Goal: Task Accomplishment & Management: Use online tool/utility

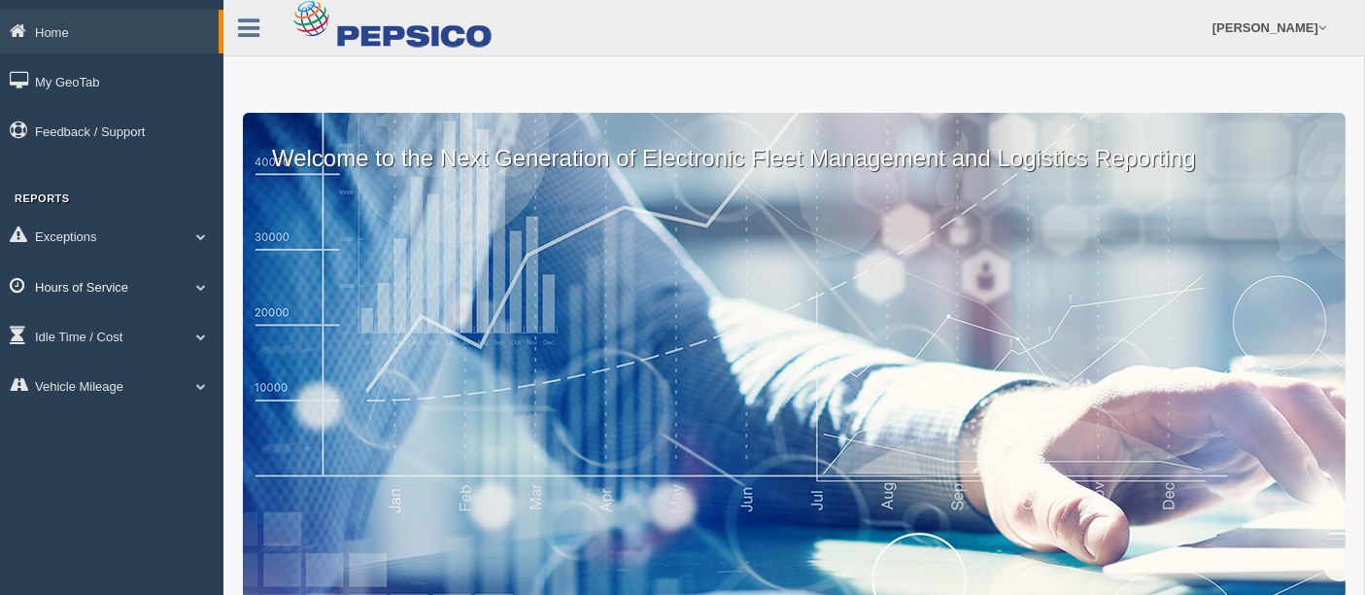
click at [205, 290] on span at bounding box center [201, 287] width 25 height 10
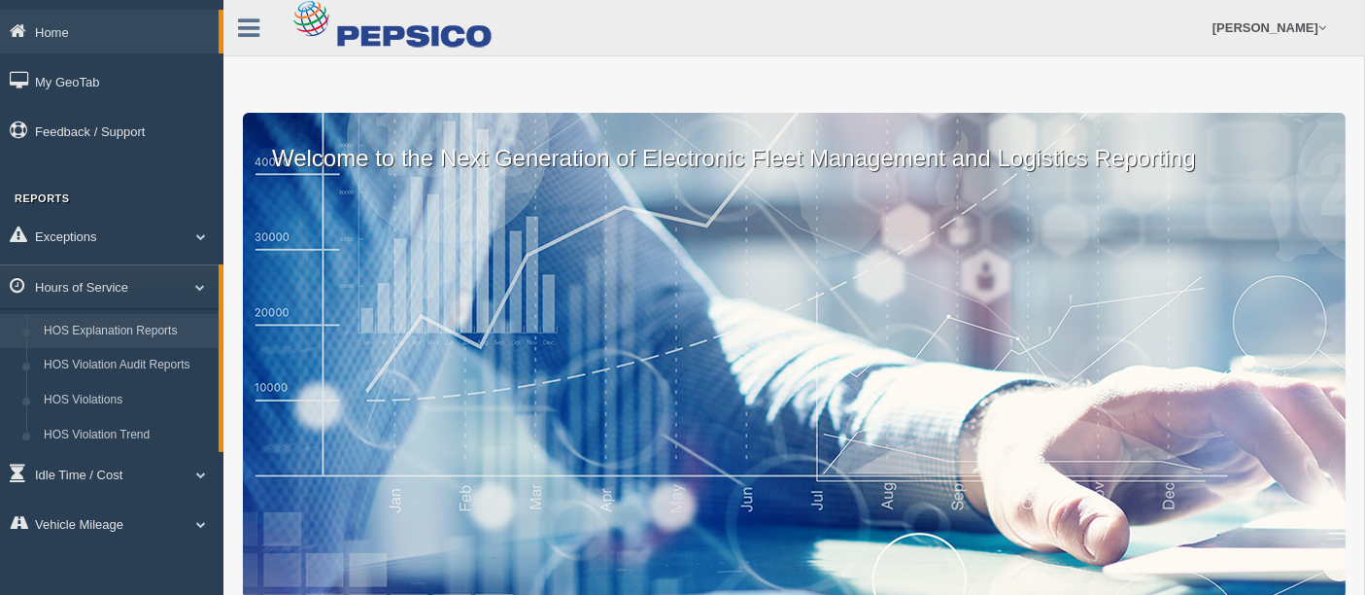
click at [121, 337] on link "HOS Explanation Reports" at bounding box center [127, 331] width 184 height 35
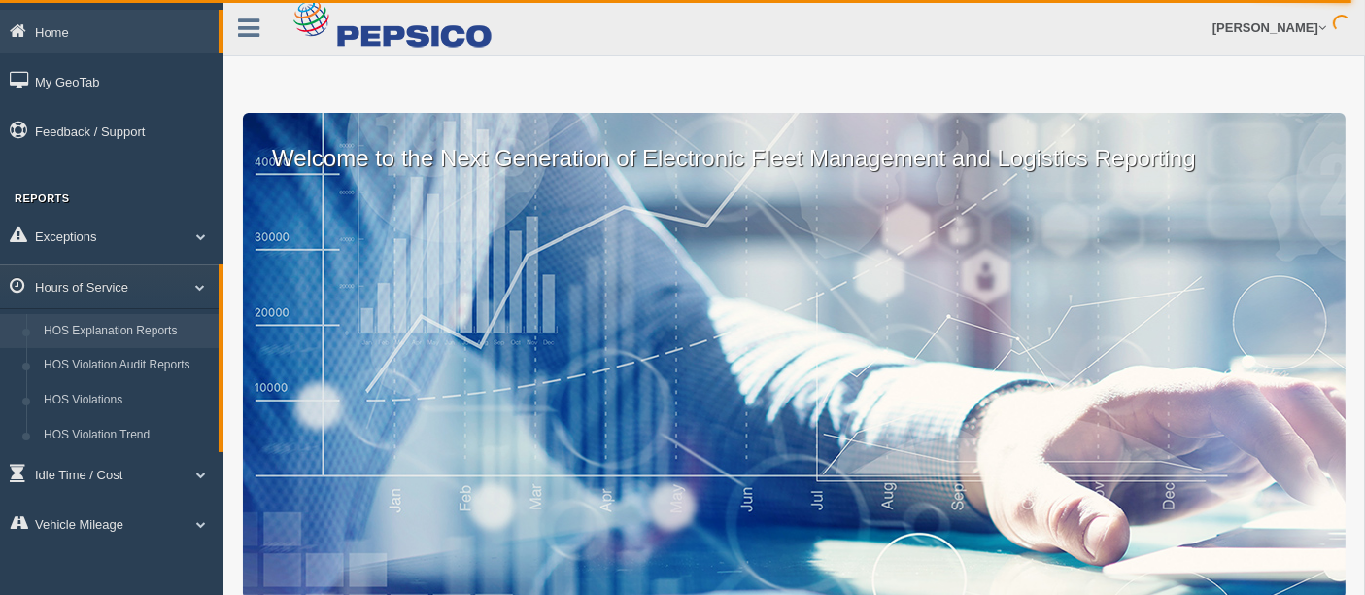
click at [428, 400] on div "Welcome to the Next Generation of Electronic Fleet Management and Logistics Rep…" at bounding box center [794, 356] width 1103 height 486
drag, startPoint x: 504, startPoint y: 360, endPoint x: 533, endPoint y: 361, distance: 28.2
click at [533, 359] on div "Welcome to the Next Generation of Electronic Fleet Management and Logistics Rep…" at bounding box center [794, 356] width 1103 height 486
click at [574, 316] on div "Welcome to the Next Generation of Electronic Fleet Management and Logistics Rep…" at bounding box center [794, 356] width 1103 height 486
click at [361, 290] on div "Welcome to the Next Generation of Electronic Fleet Management and Logistics Rep…" at bounding box center [794, 356] width 1103 height 486
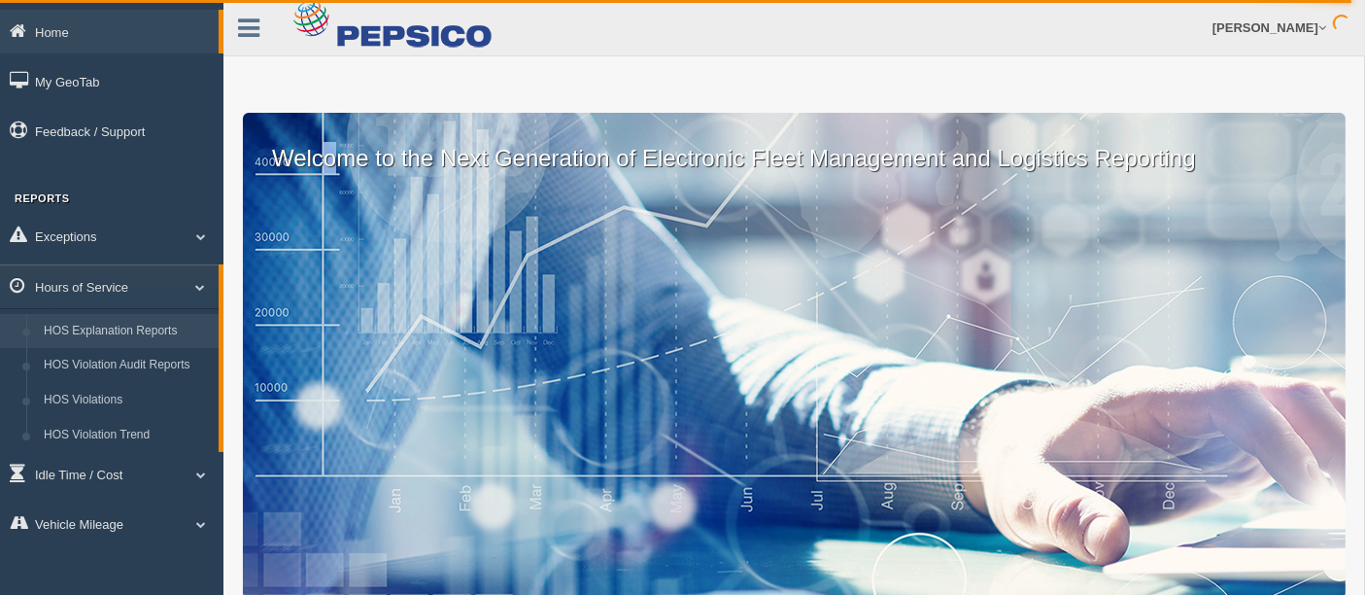
click at [334, 295] on div "Welcome to the Next Generation of Electronic Fleet Management and Logistics Rep…" at bounding box center [794, 356] width 1103 height 486
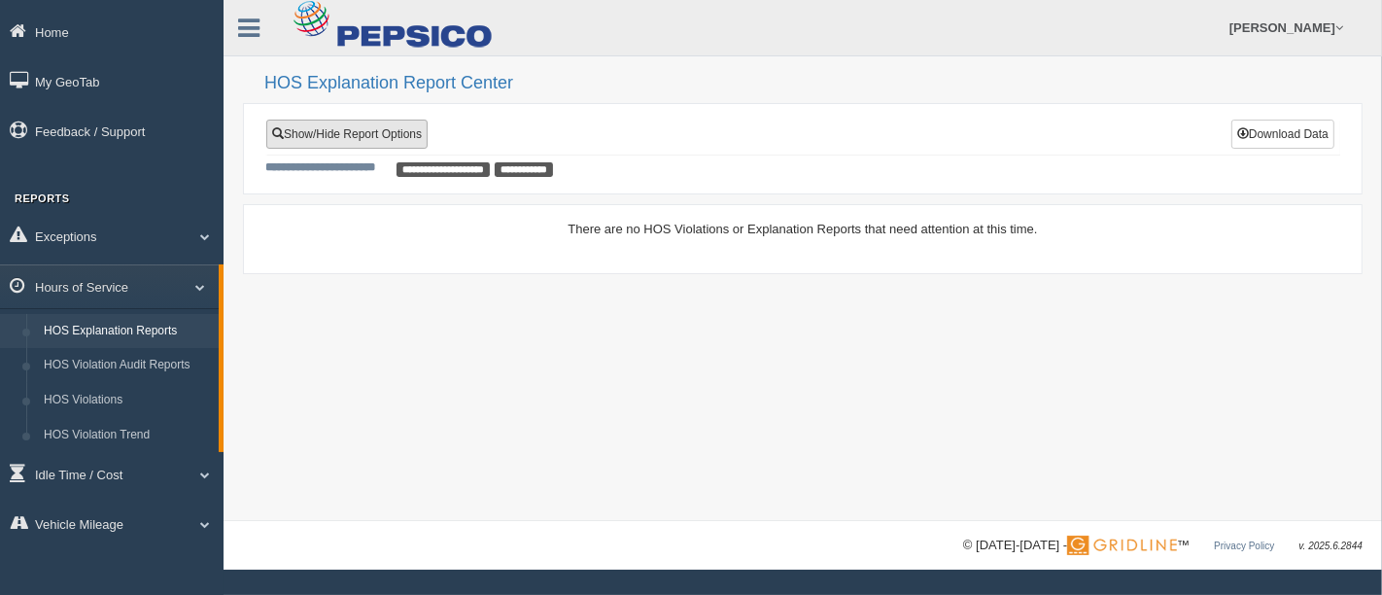
click at [382, 129] on link "Show/Hide Report Options" at bounding box center [346, 134] width 161 height 29
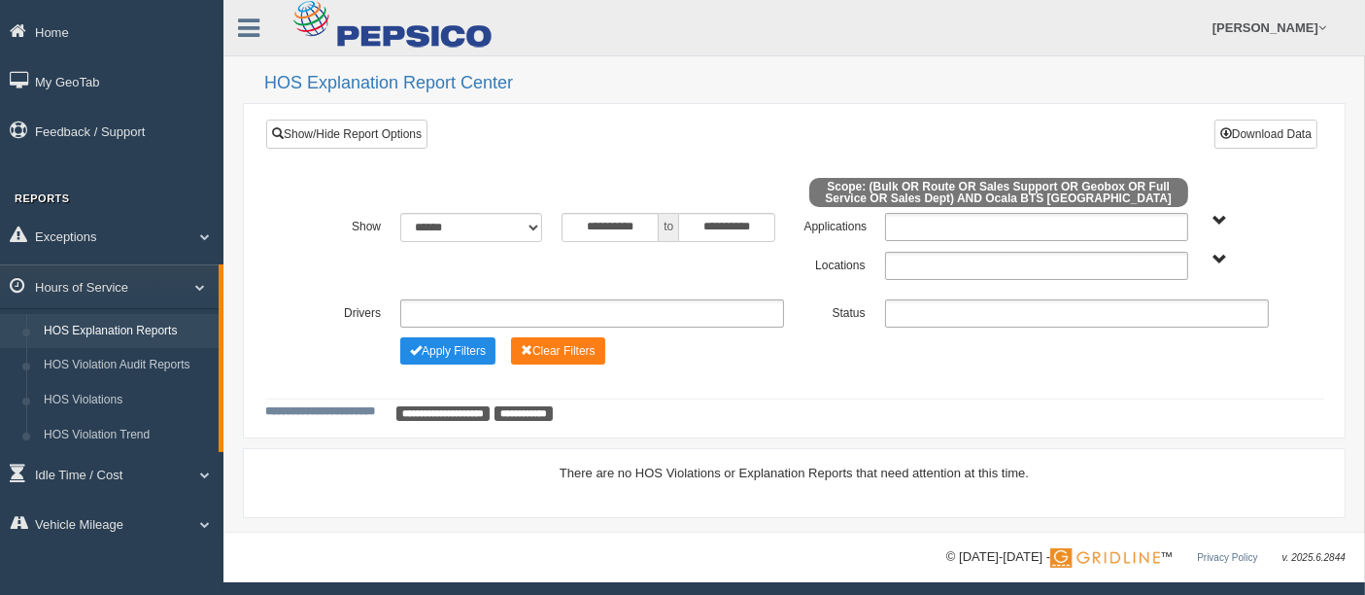
click at [1221, 226] on span "Bulk Full Service Geobox Route Sales Dept Sales Support" at bounding box center [1220, 221] width 15 height 15
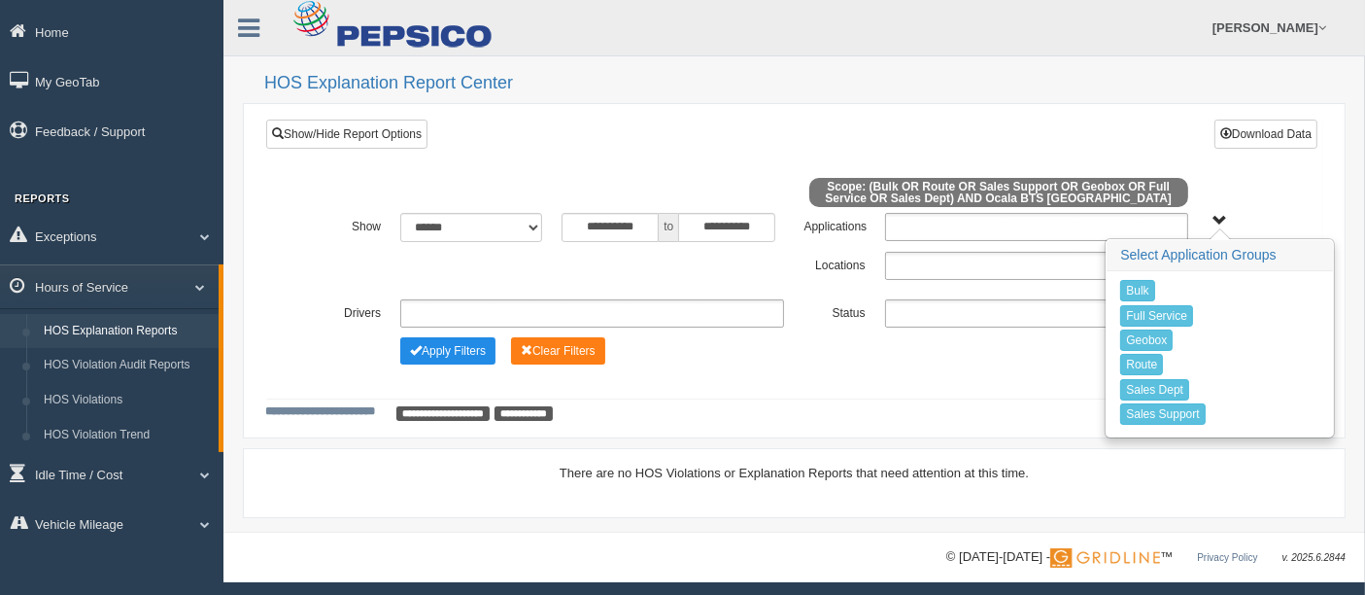
click at [1221, 221] on span "Bulk Full Service Geobox Route Sales Dept Sales Support" at bounding box center [1220, 221] width 15 height 15
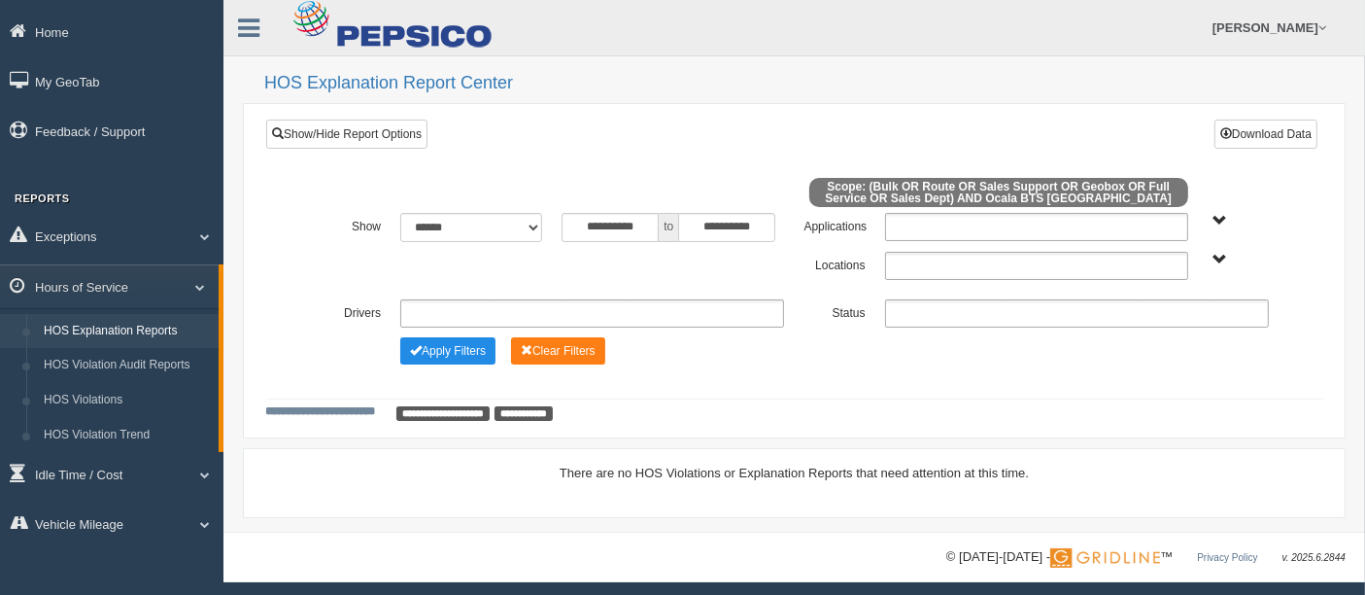
click at [1216, 266] on span "Ocala BTS FL" at bounding box center [1220, 260] width 15 height 15
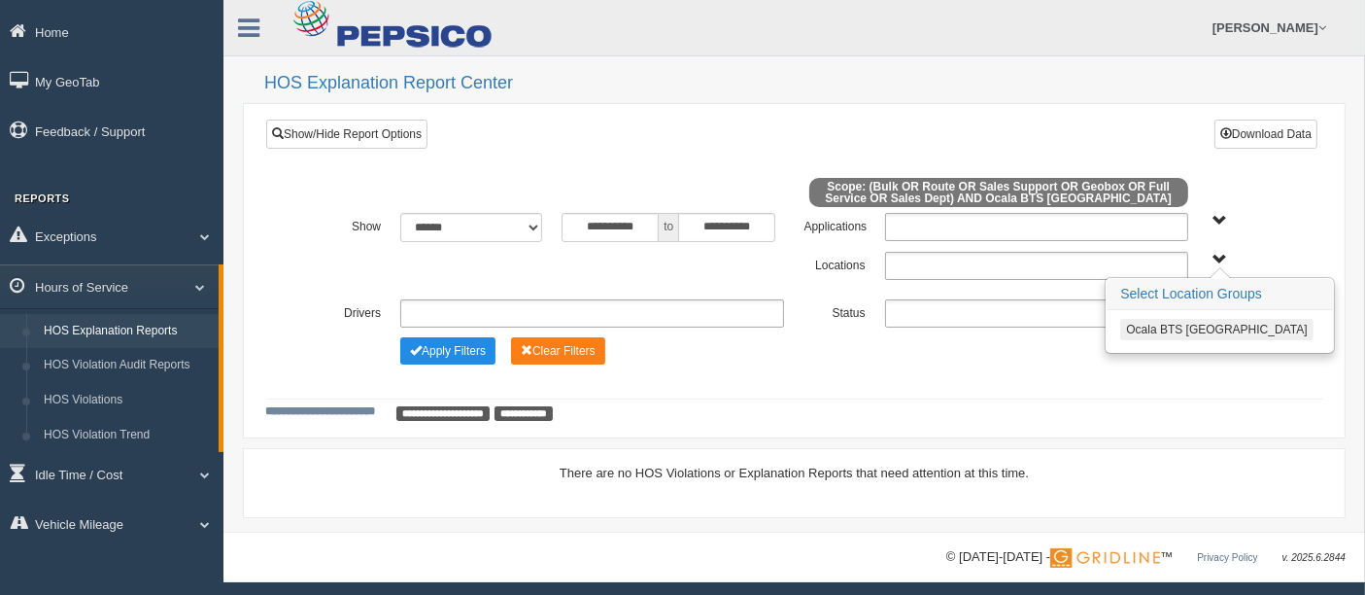
click at [1165, 326] on button "Ocala BTS FL" at bounding box center [1216, 329] width 192 height 21
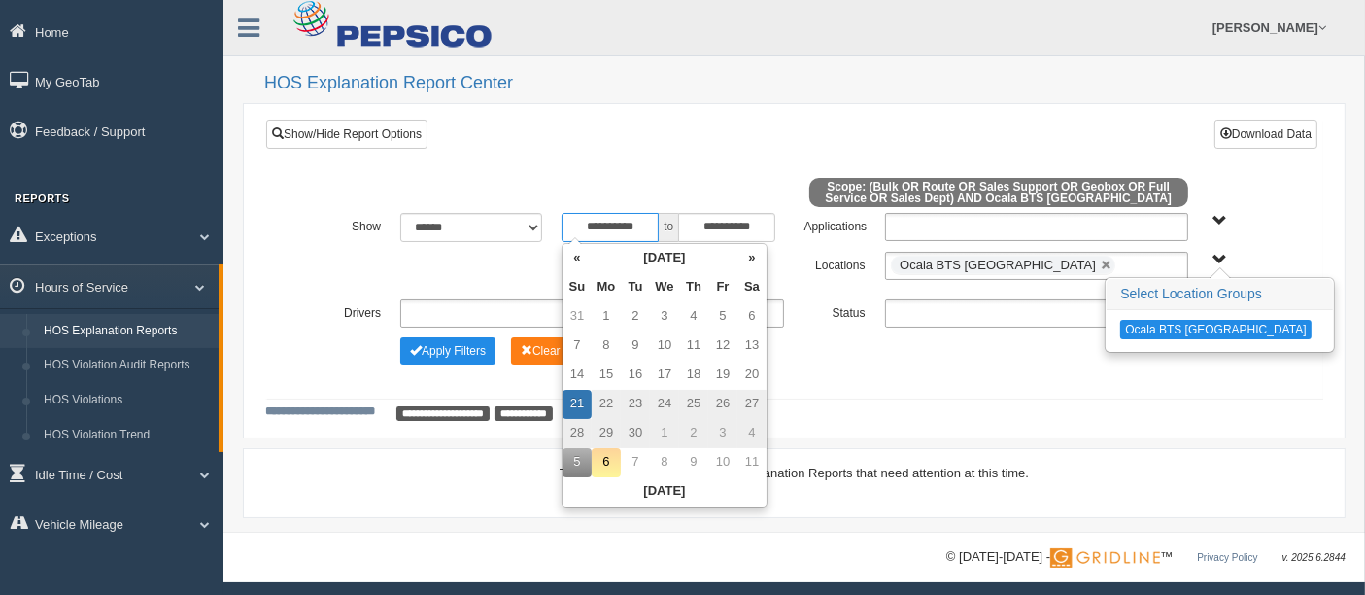
click at [646, 226] on input "**********" at bounding box center [610, 227] width 97 height 29
click at [588, 257] on th "«" at bounding box center [577, 258] width 29 height 29
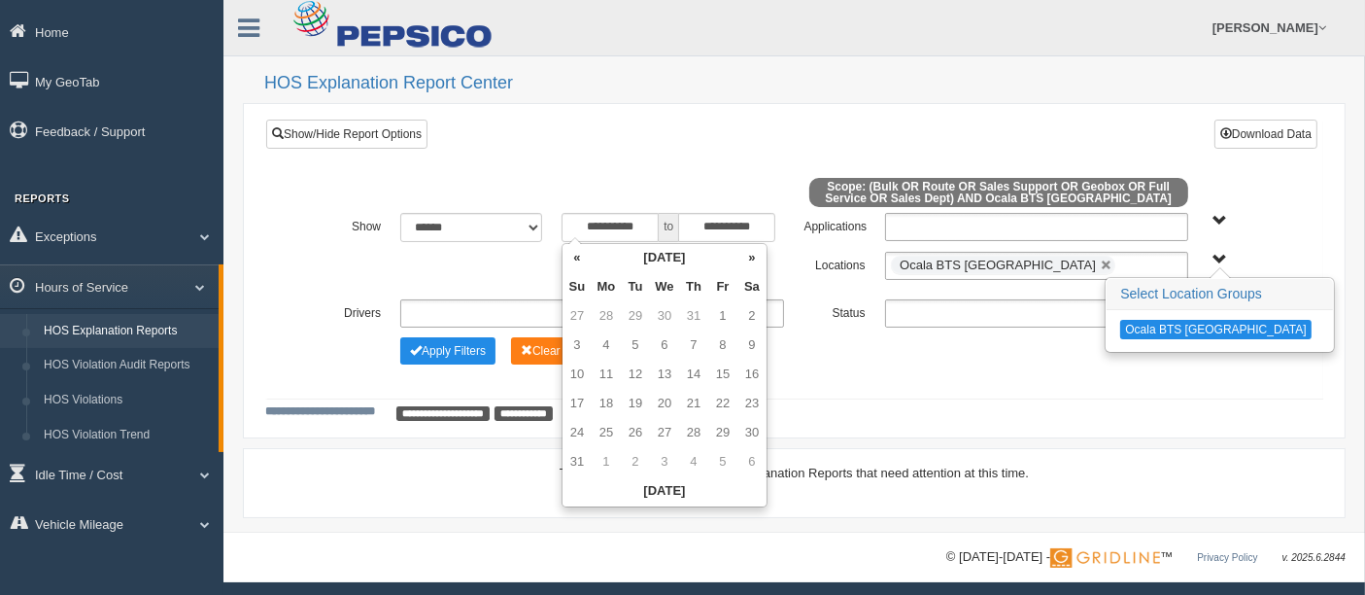
click at [588, 257] on th "«" at bounding box center [577, 258] width 29 height 29
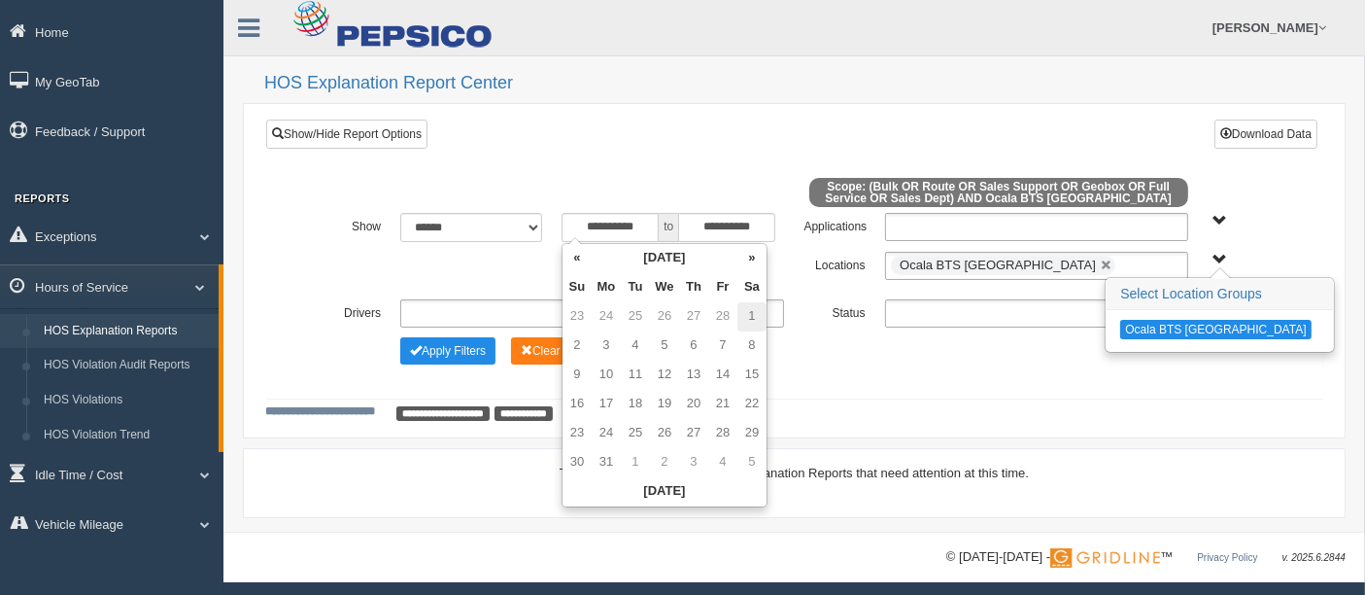
click at [758, 315] on td "1" at bounding box center [752, 316] width 29 height 29
type input "**********"
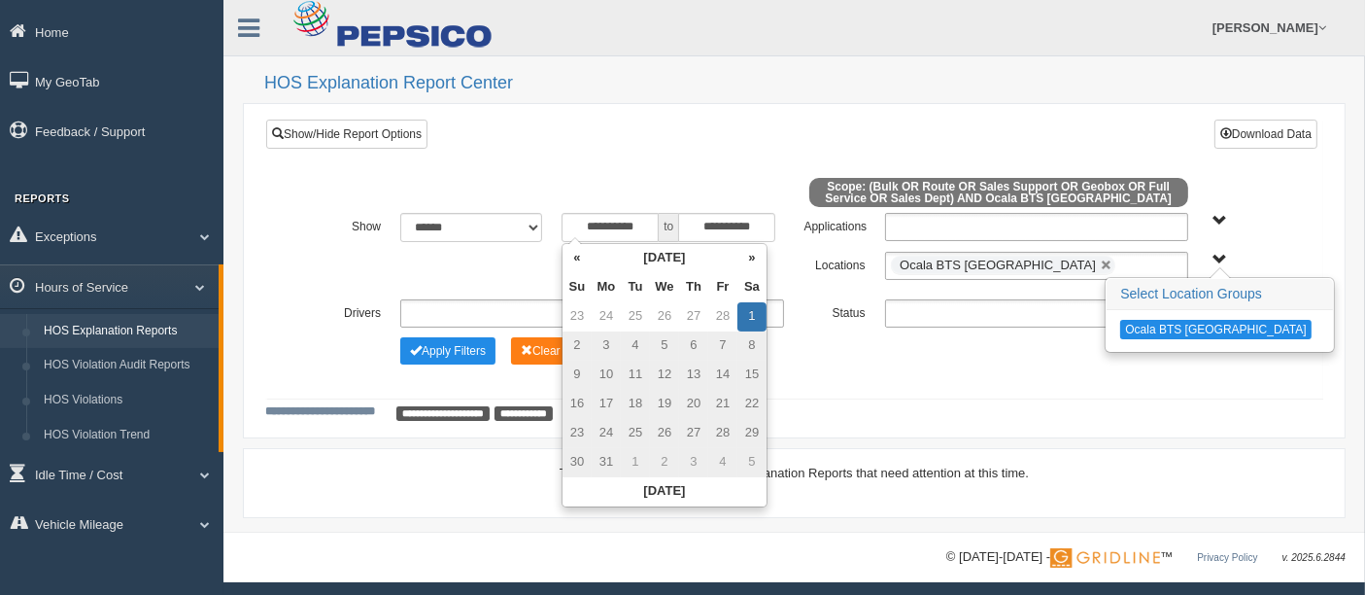
click at [864, 360] on div "**********" at bounding box center [794, 290] width 969 height 155
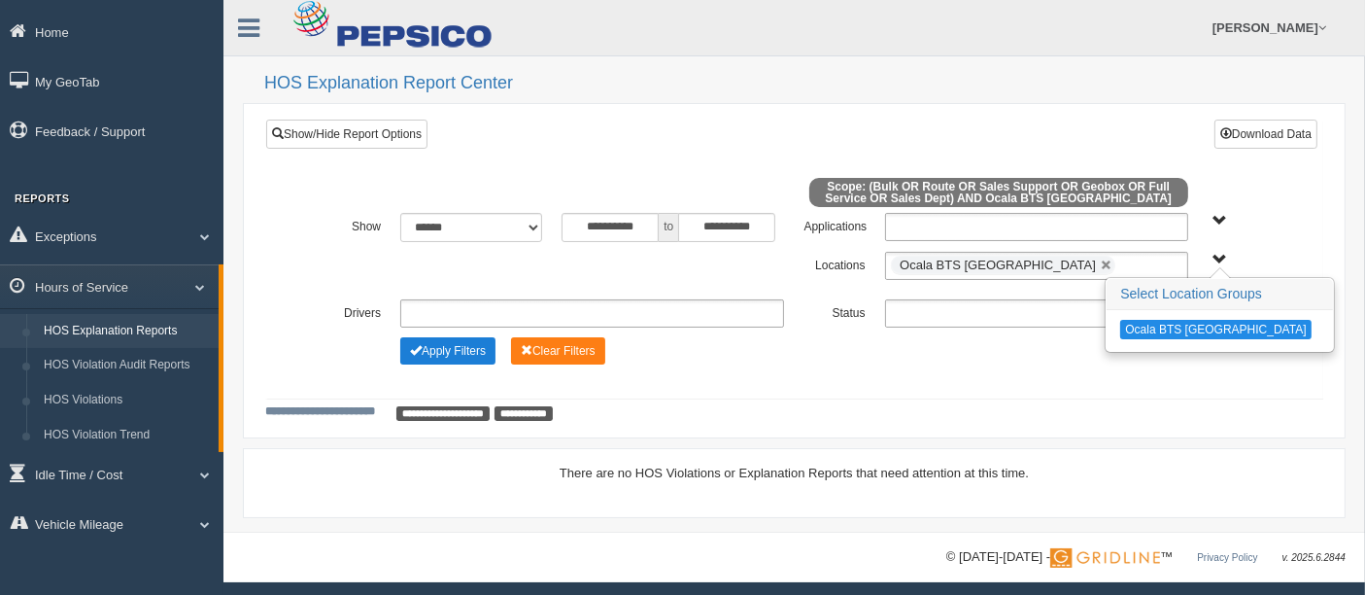
click at [471, 358] on button "Apply Filters" at bounding box center [447, 350] width 95 height 27
